Goal: Register for event/course

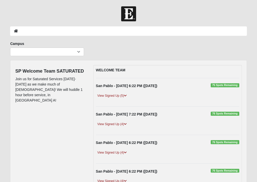
scroll to position [14, 0]
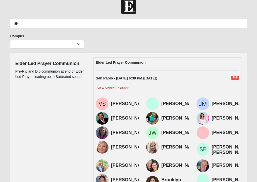
scroll to position [60, 0]
